Goal: Information Seeking & Learning: Learn about a topic

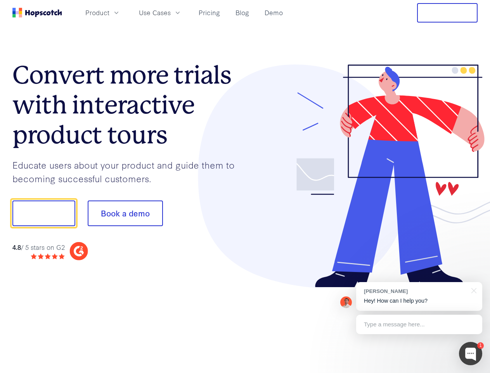
click at [245, 186] on div at bounding box center [361, 175] width 233 height 223
click at [109, 12] on span "Product" at bounding box center [97, 13] width 24 height 10
click at [171, 12] on span "Use Cases" at bounding box center [155, 13] width 32 height 10
click at [447, 13] on button "Free Trial" at bounding box center [447, 12] width 61 height 19
click at [43, 213] on button "Show me!" at bounding box center [43, 213] width 63 height 26
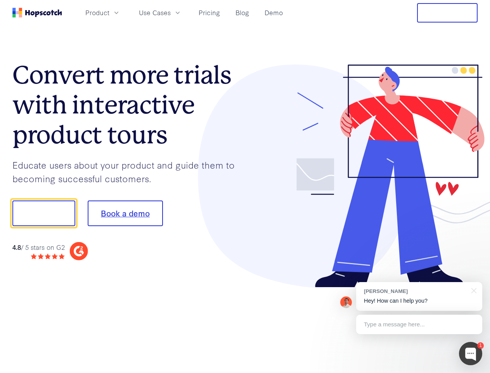
click at [125, 213] on button "Book a demo" at bounding box center [125, 213] width 75 height 26
click at [471, 353] on div at bounding box center [470, 353] width 23 height 23
click at [419, 296] on div "[PERSON_NAME] Hey! How can I help you?" at bounding box center [419, 296] width 126 height 29
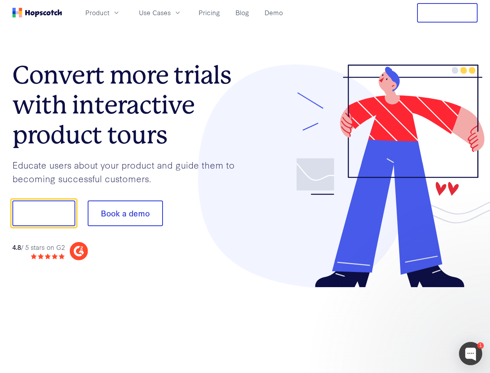
click at [473, 290] on div at bounding box center [410, 264] width 146 height 155
click at [419, 324] on div at bounding box center [410, 264] width 146 height 155
